Goal: Information Seeking & Learning: Learn about a topic

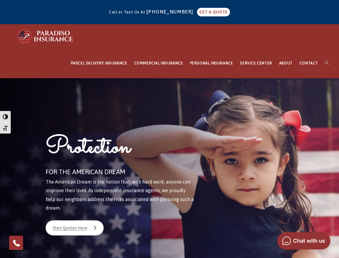
click at [169, 129] on div "Protection FOR THE AMERICAN DREAM The American Dream is the notion that, with h…" at bounding box center [125, 179] width 177 height 203
click at [5, 116] on span "button" at bounding box center [5, 116] width 5 height 5
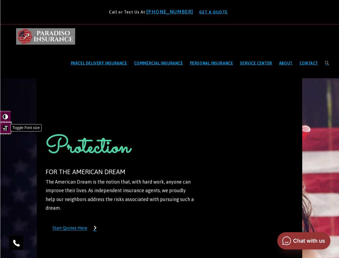
click at [5, 128] on span "button" at bounding box center [5, 127] width 5 height 5
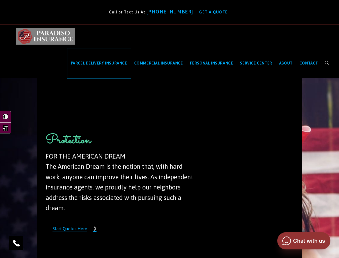
click at [99, 63] on span "PARCEL DELIVERY INSURANCE" at bounding box center [99, 63] width 56 height 4
click at [256, 63] on span "SERVICE CENTER" at bounding box center [256, 63] width 32 height 4
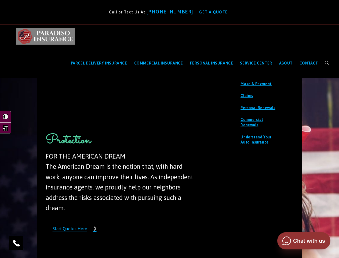
click at [16, 242] on img at bounding box center [16, 242] width 9 height 9
